Goal: Information Seeking & Learning: Learn about a topic

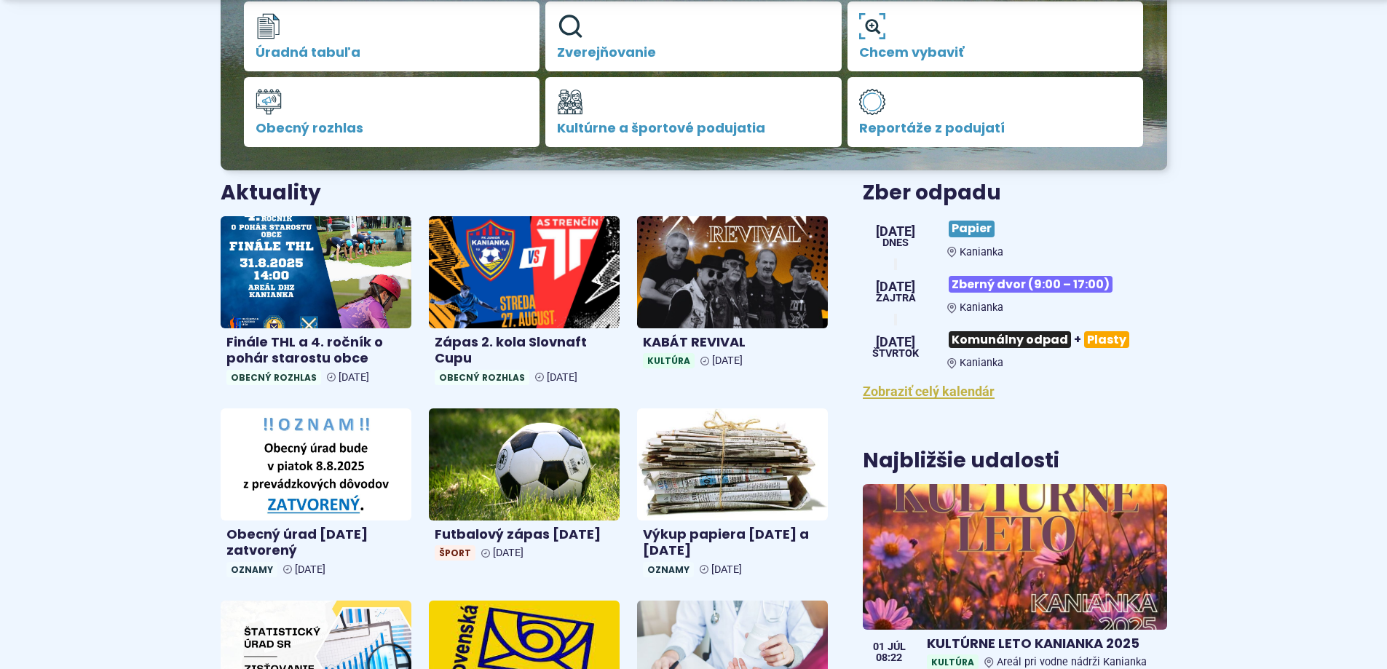
scroll to position [437, 0]
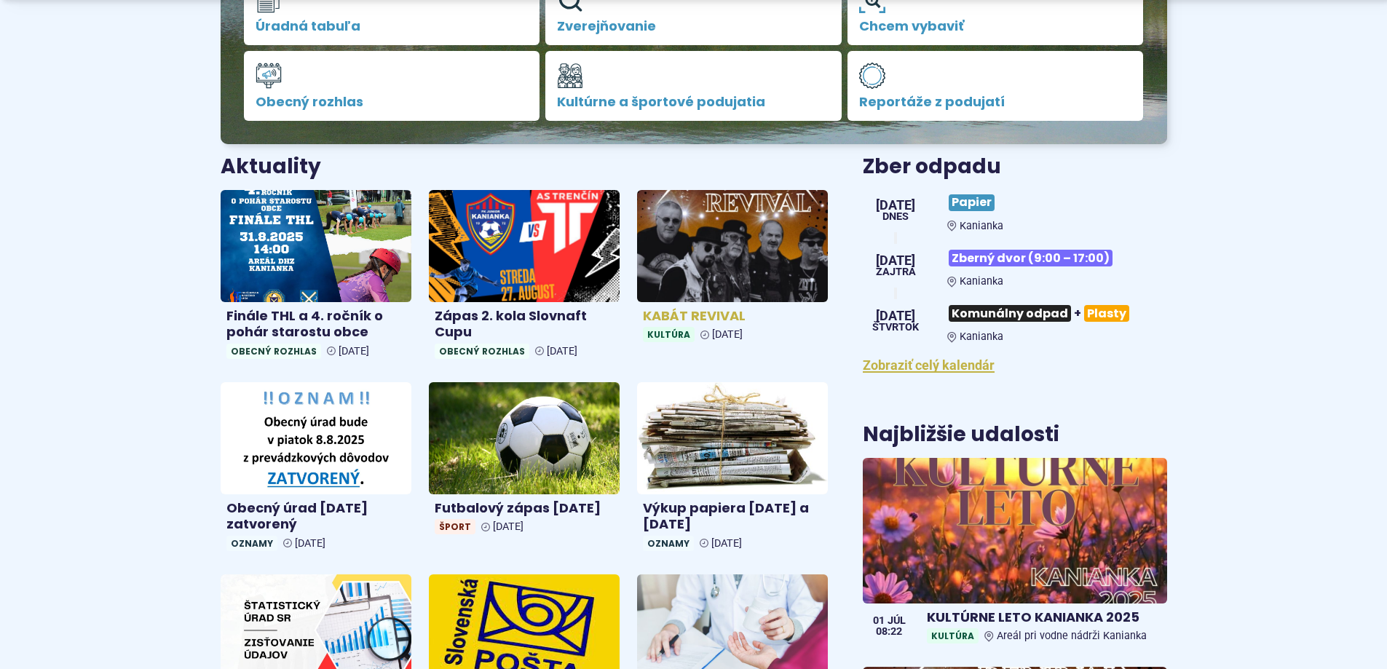
click at [728, 252] on img at bounding box center [733, 245] width 220 height 129
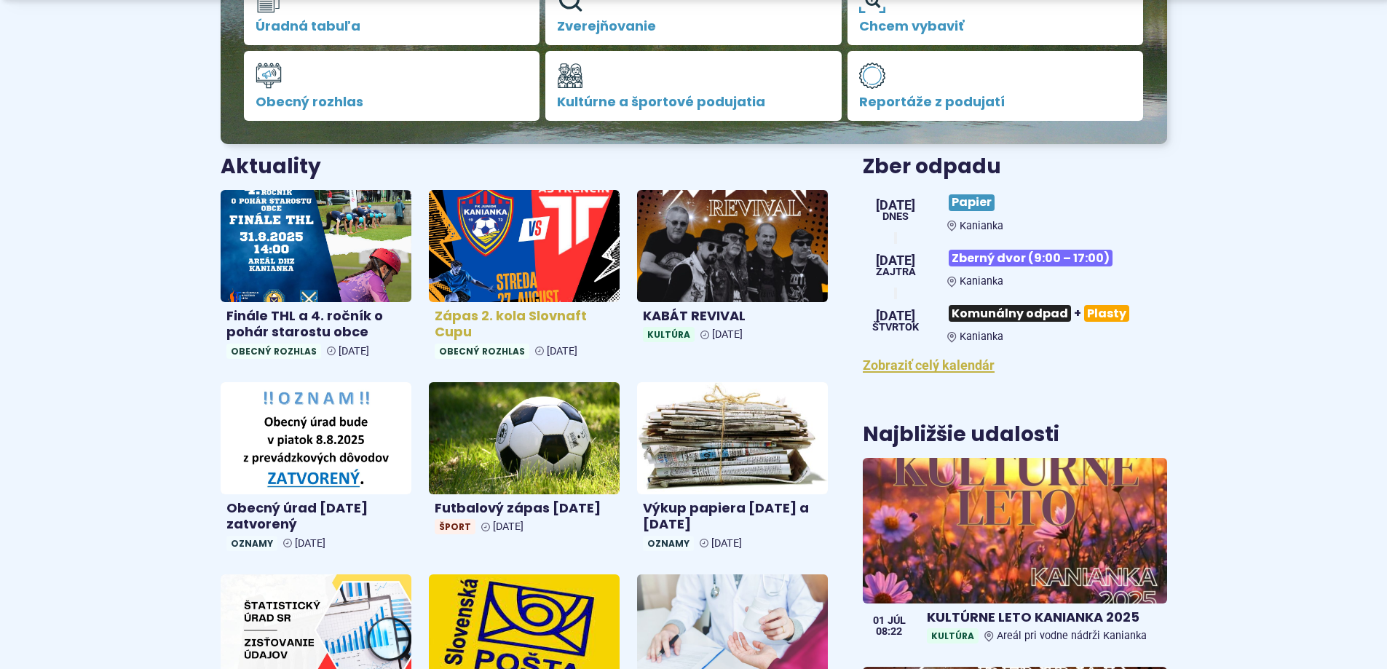
click at [519, 312] on h4 "Zápas 2. kola Slovnaft Cupu" at bounding box center [524, 324] width 179 height 33
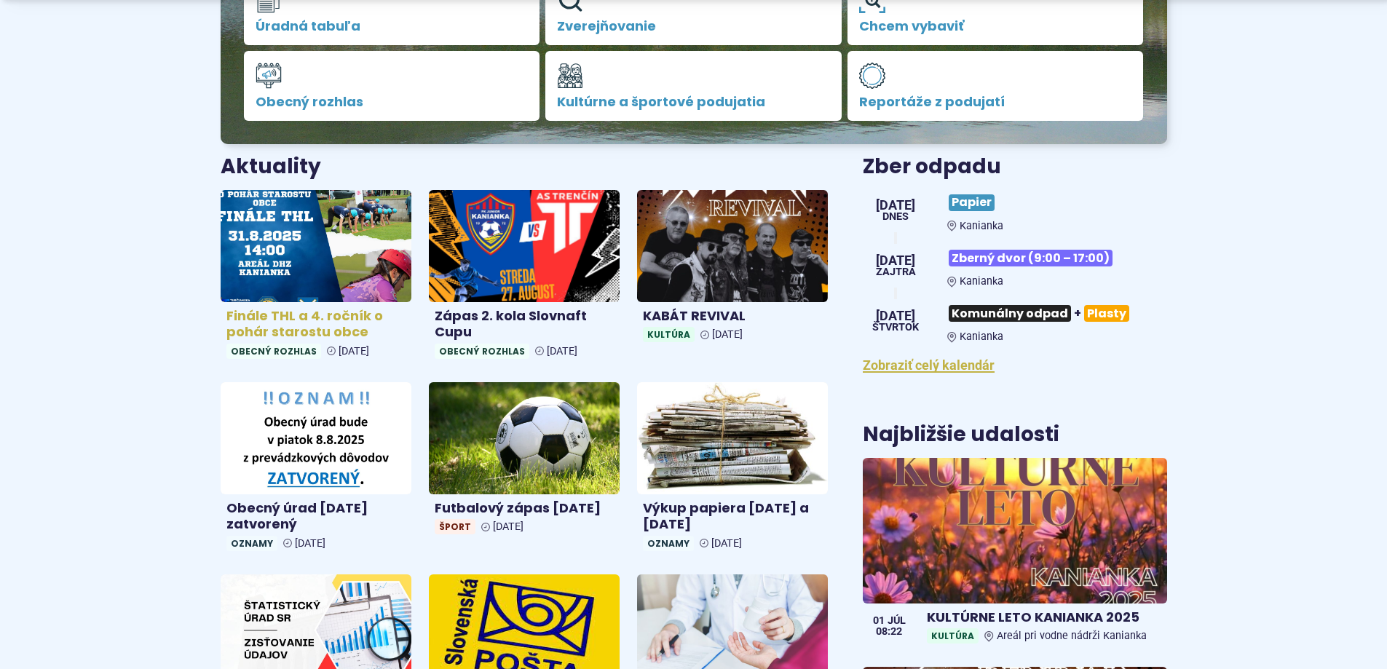
click at [296, 320] on h4 "Finále THL a 4. ročník o pohár starostu obce" at bounding box center [315, 324] width 179 height 33
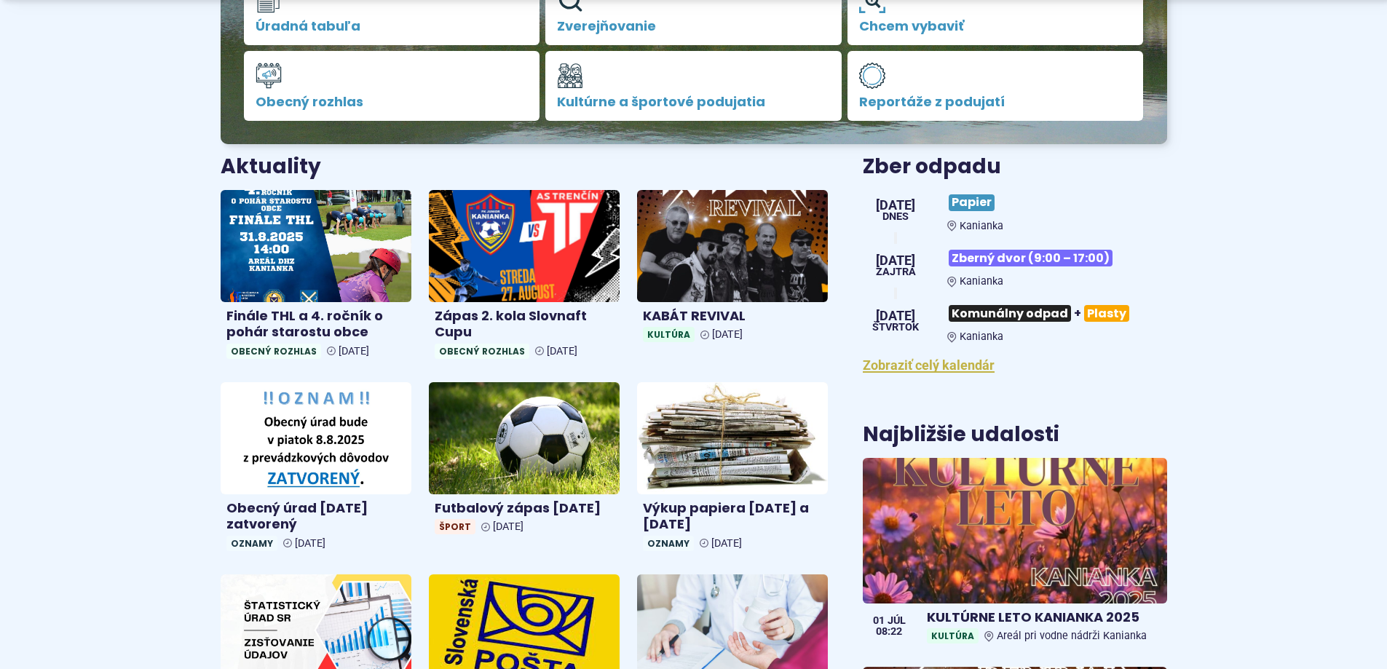
click at [1081, 172] on h3 "Zber odpadu" at bounding box center [1015, 167] width 304 height 23
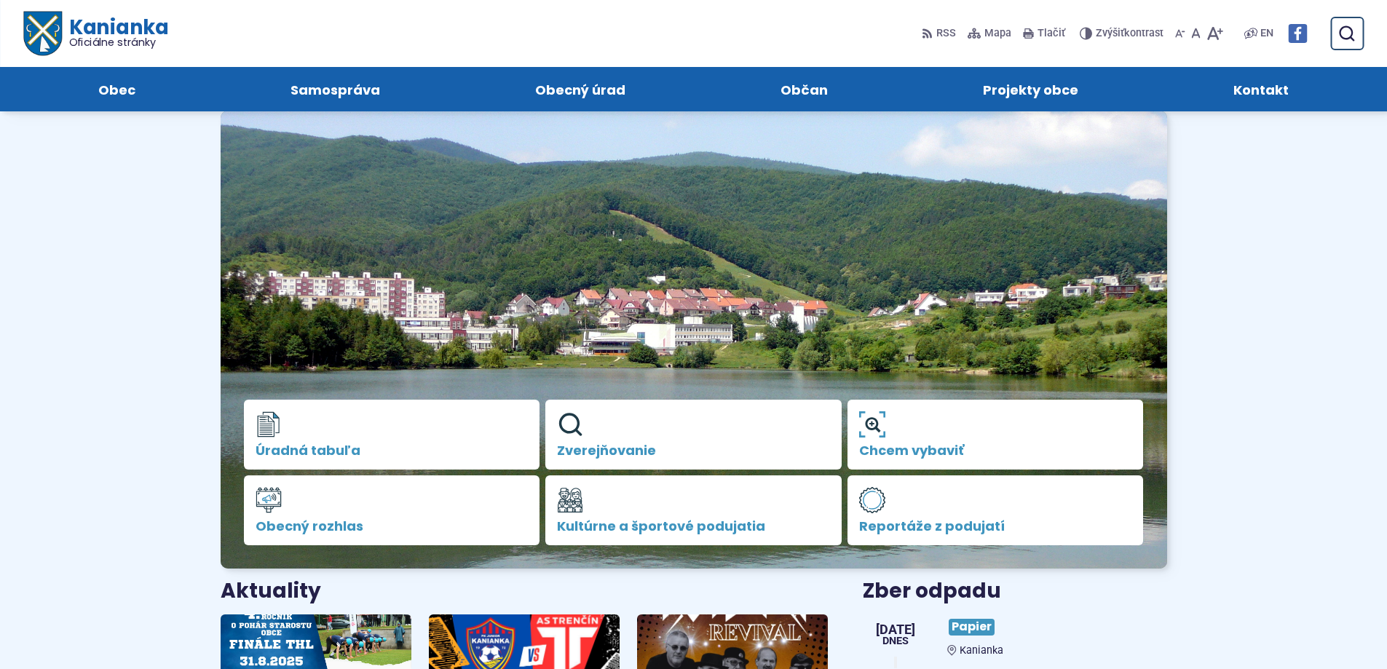
scroll to position [0, 0]
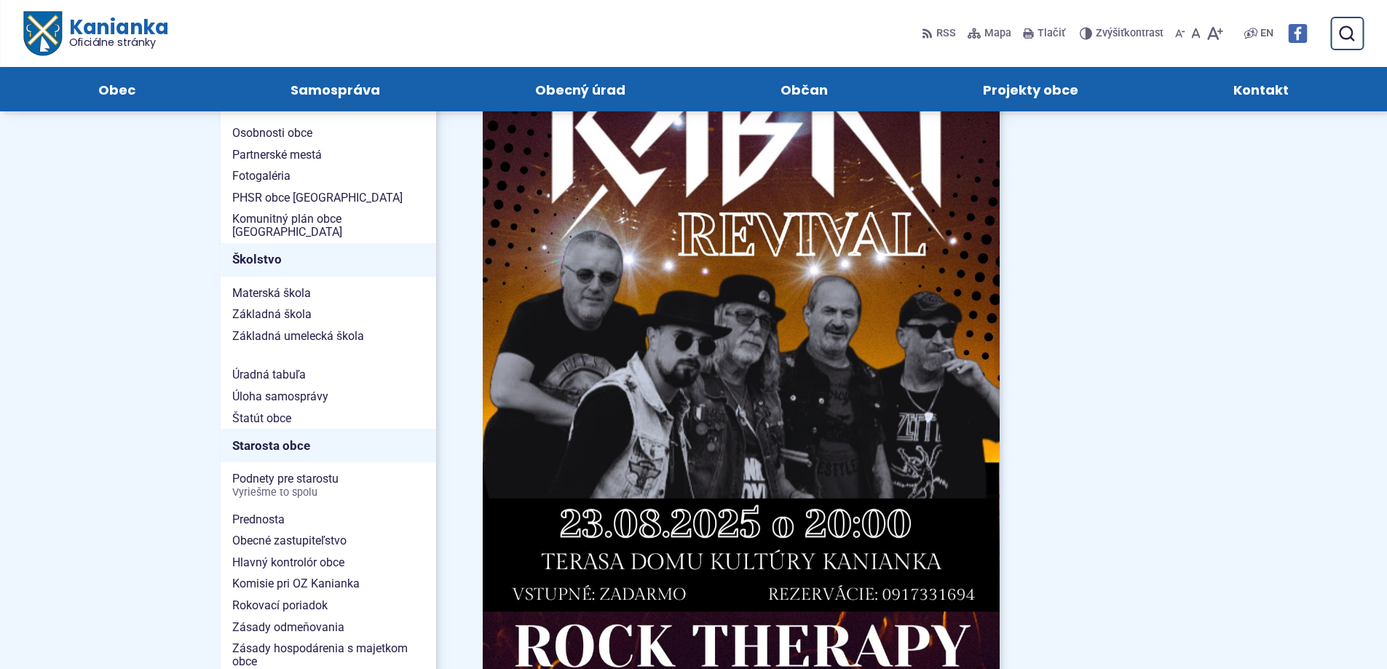
scroll to position [583, 0]
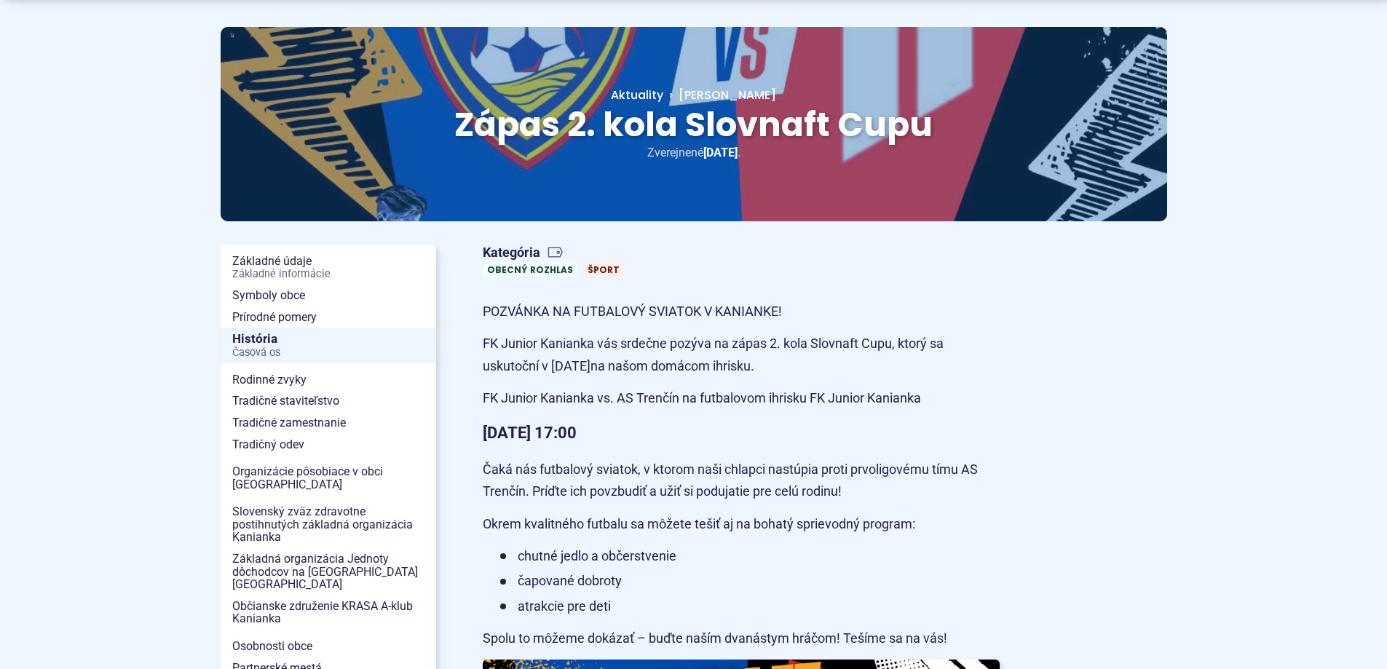
scroll to position [146, 0]
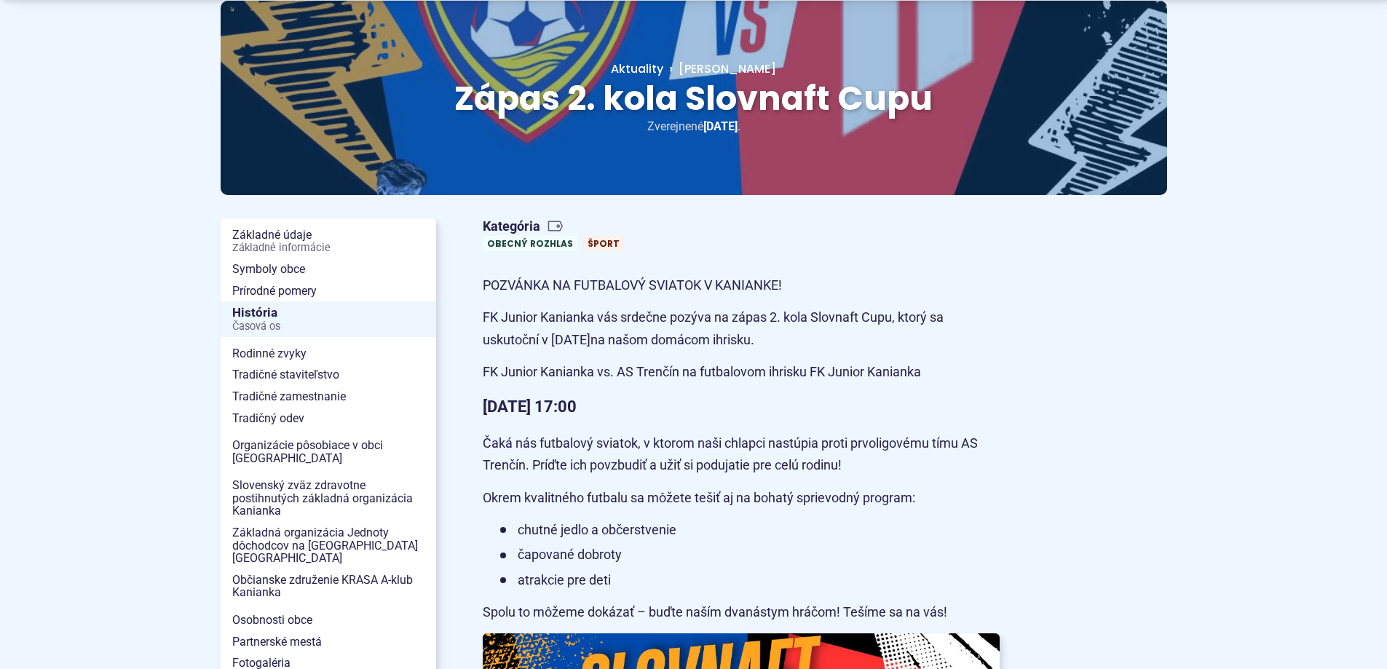
click at [939, 253] on div "Kategória Obecný rozhlas Šport" at bounding box center [741, 235] width 540 height 45
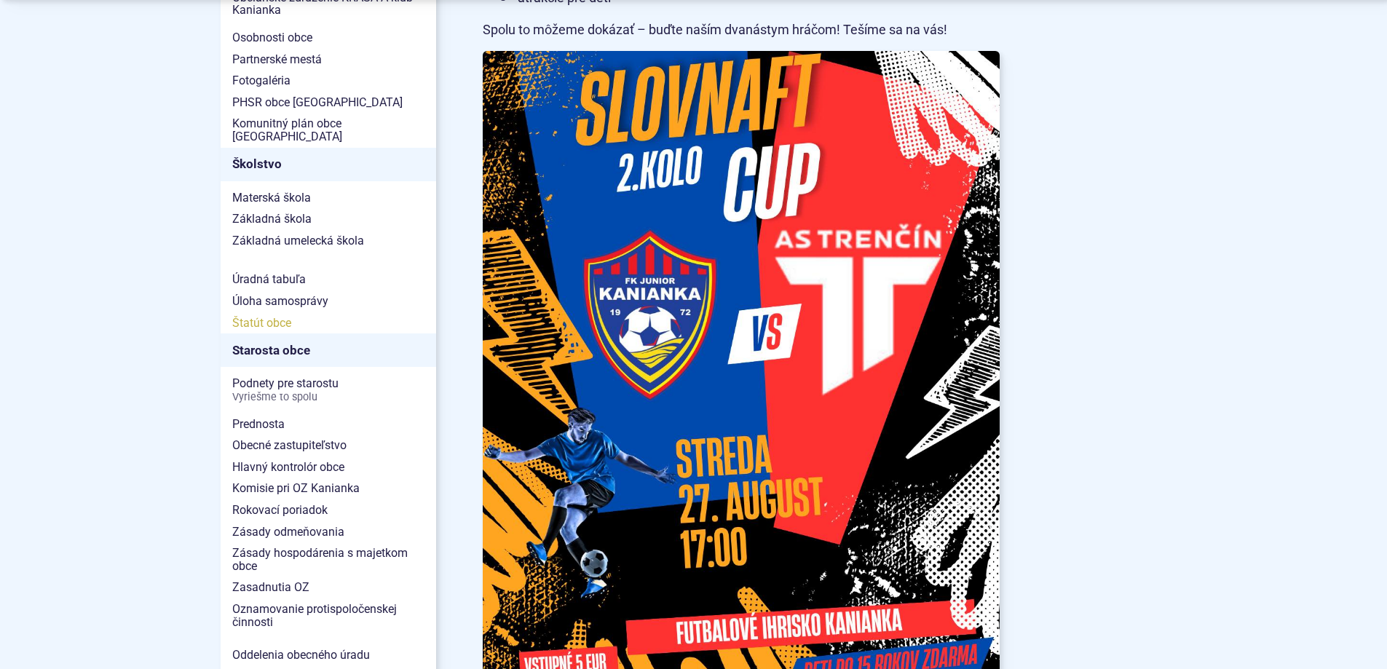
scroll to position [801, 0]
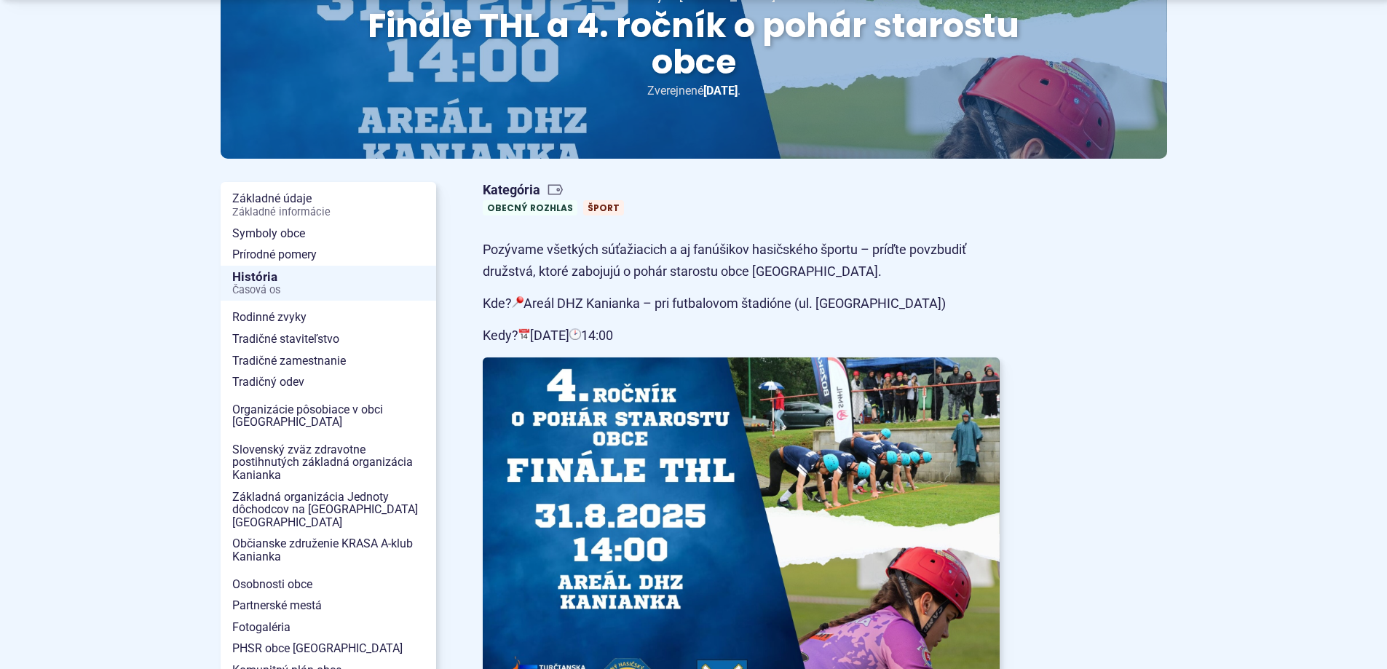
scroll to position [291, 0]
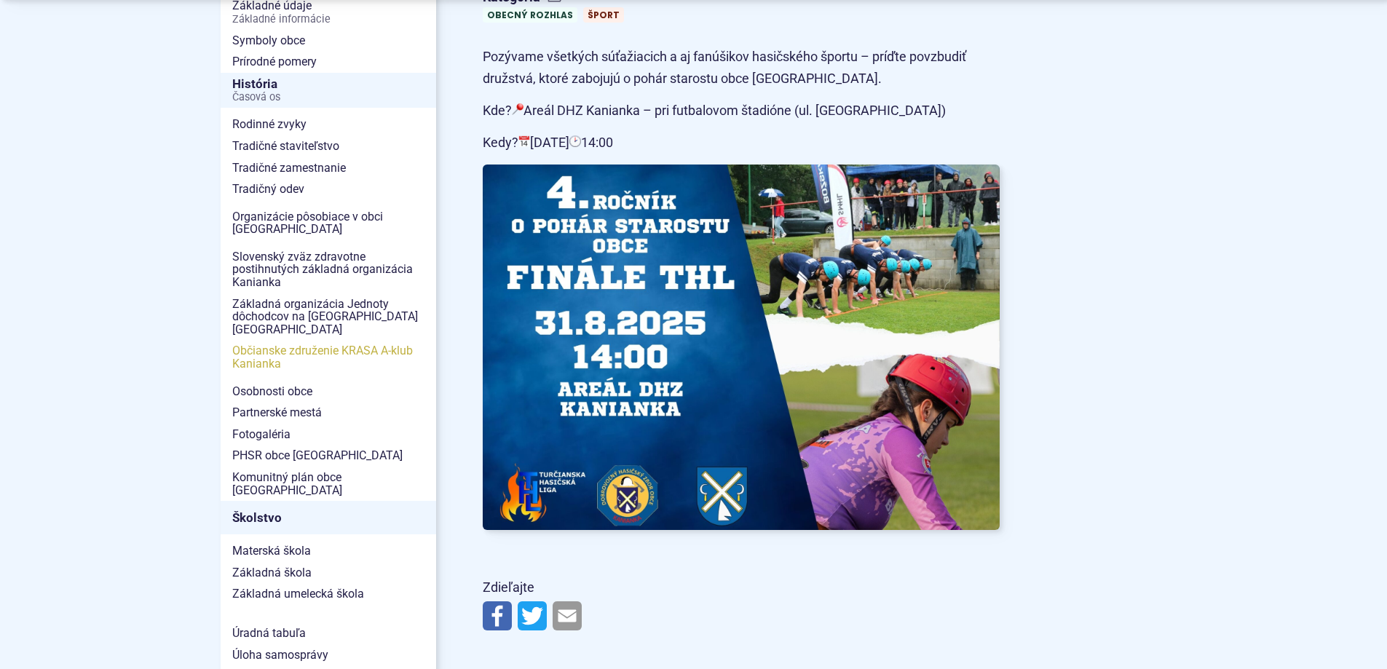
scroll to position [510, 0]
